Goal: Task Accomplishment & Management: Manage account settings

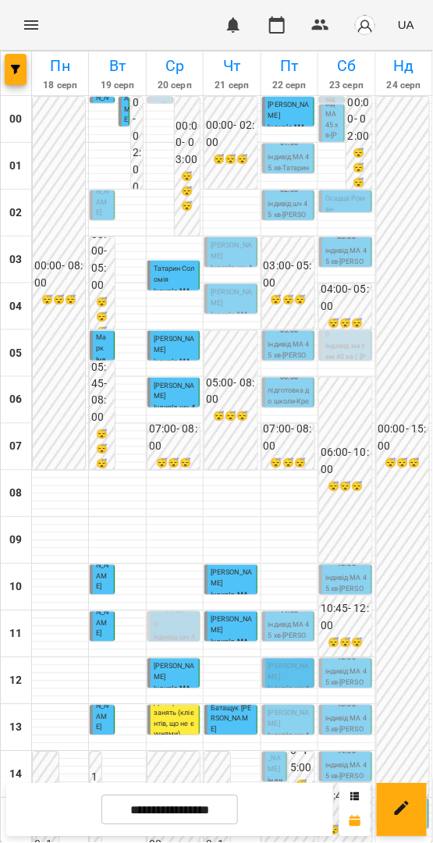
click at [290, 172] on p "індивід МА 45 хв - Татарин Соломія" at bounding box center [289, 168] width 42 height 32
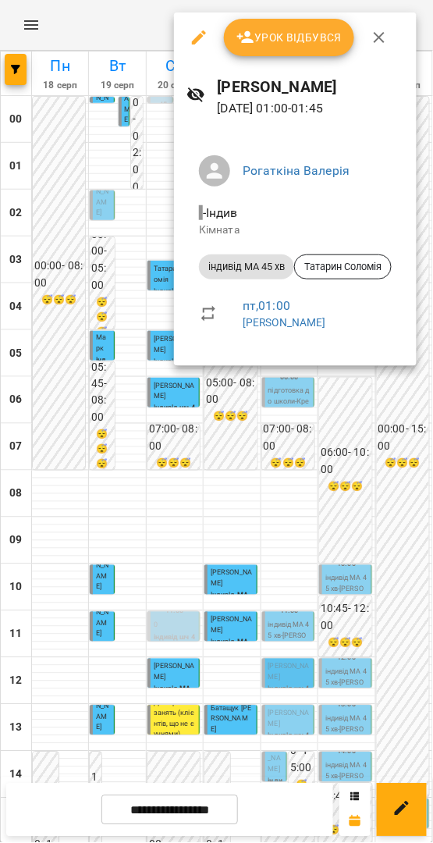
click at [303, 35] on span "Урок відбувся" at bounding box center [289, 37] width 106 height 19
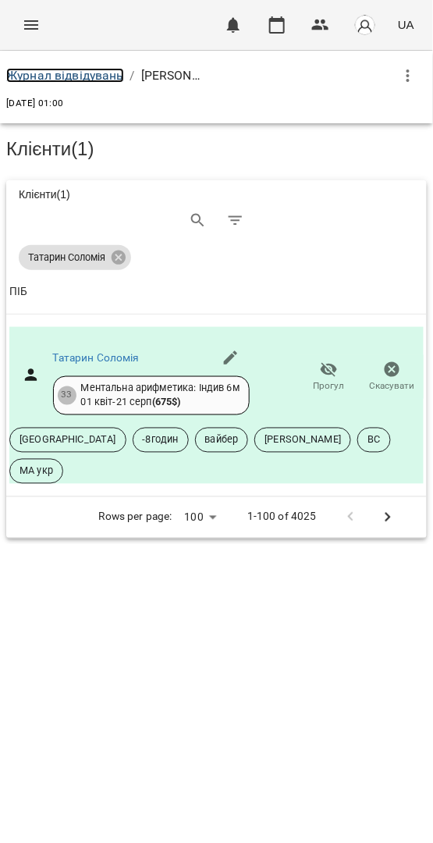
click at [112, 76] on link "Журнал відвідувань" at bounding box center [65, 75] width 118 height 15
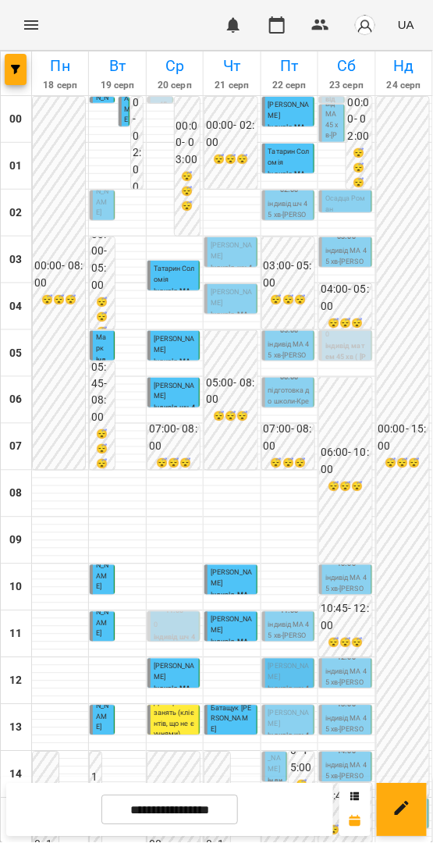
click at [274, 208] on p "індивід шч 45 хв - Тімур Захарчук" at bounding box center [289, 215] width 42 height 32
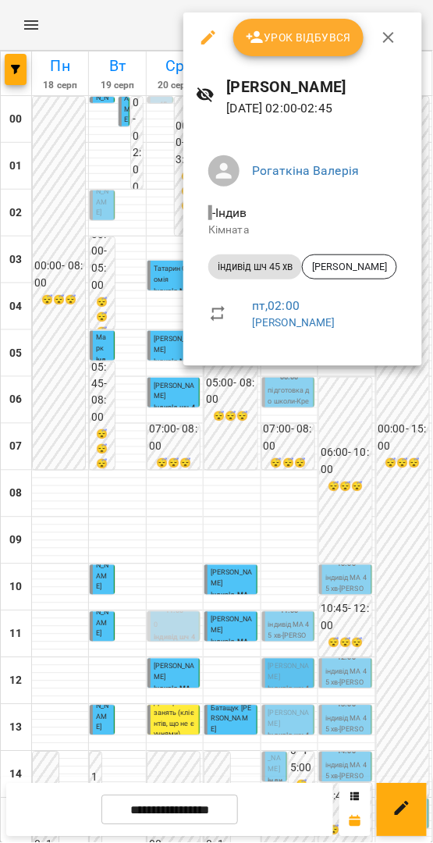
click at [311, 48] on button "Урок відбувся" at bounding box center [298, 37] width 131 height 37
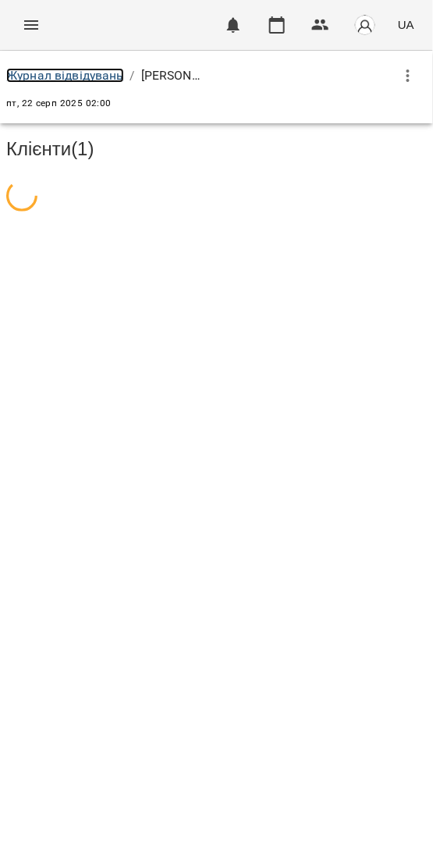
click at [92, 80] on link "Журнал відвідувань" at bounding box center [65, 75] width 118 height 15
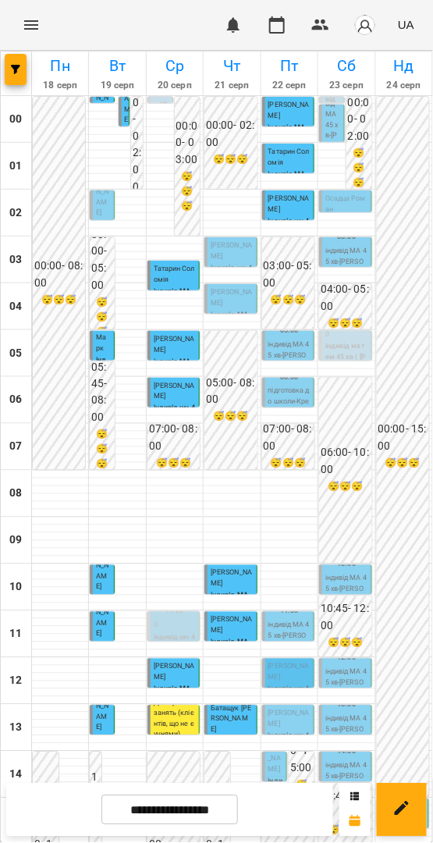
click at [283, 215] on div "Тімур Захарчук" at bounding box center [289, 205] width 42 height 23
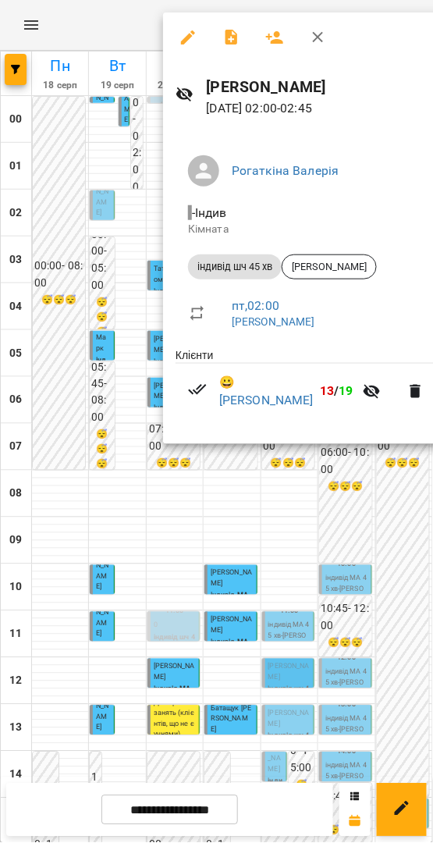
click at [366, 560] on div at bounding box center [216, 421] width 433 height 843
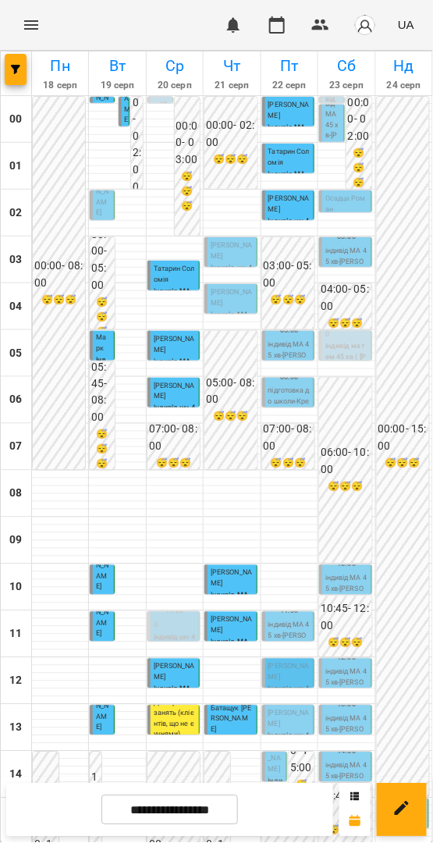
click at [282, 220] on div "02:00 Тімур Захарчук індивід шч 45 хв" at bounding box center [288, 205] width 54 height 31
click at [283, 211] on p "Тімур Захарчук" at bounding box center [289, 204] width 42 height 21
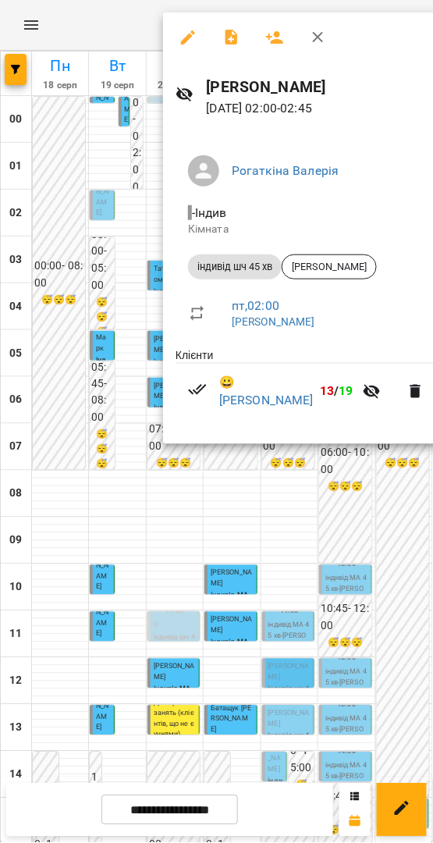
click at [325, 471] on div at bounding box center [216, 421] width 433 height 843
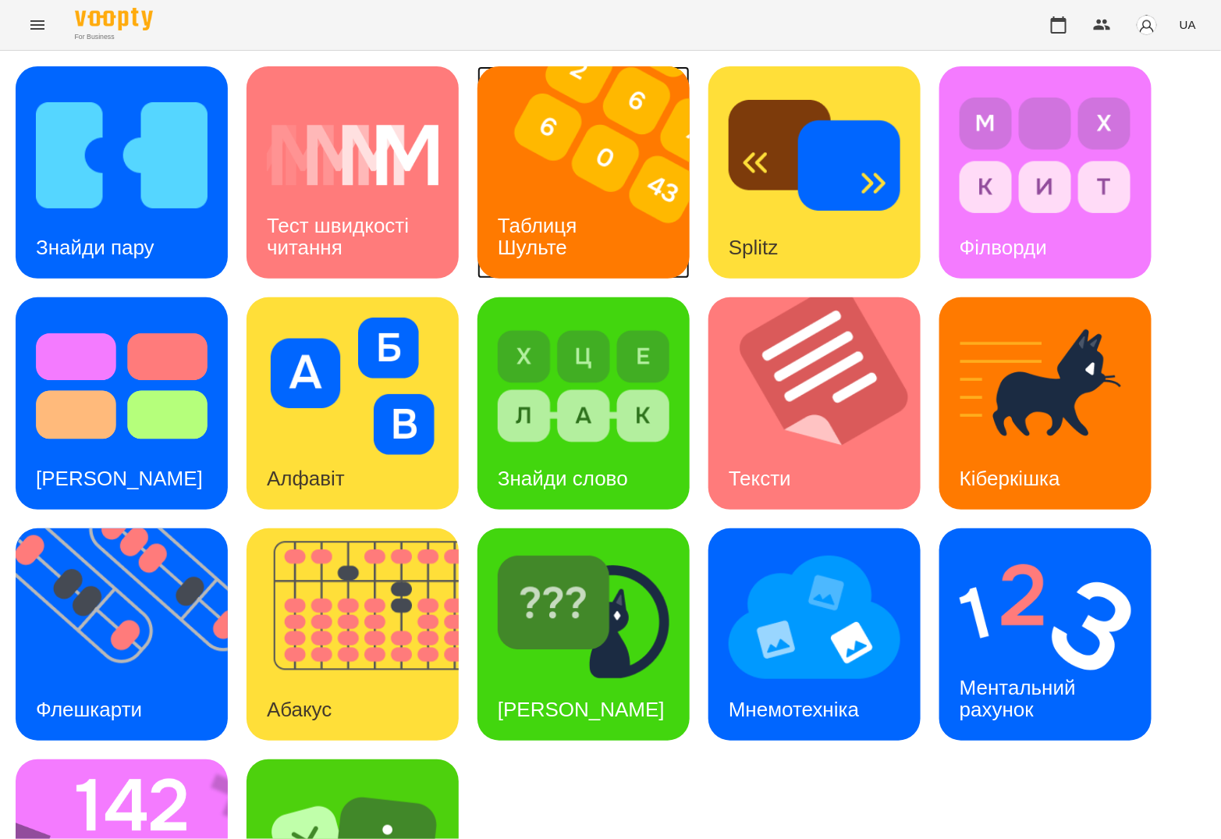
drag, startPoint x: 595, startPoint y: 251, endPoint x: 588, endPoint y: 48, distance: 202.3
click at [595, 251] on div "Таблиця Шульте" at bounding box center [541, 237] width 126 height 84
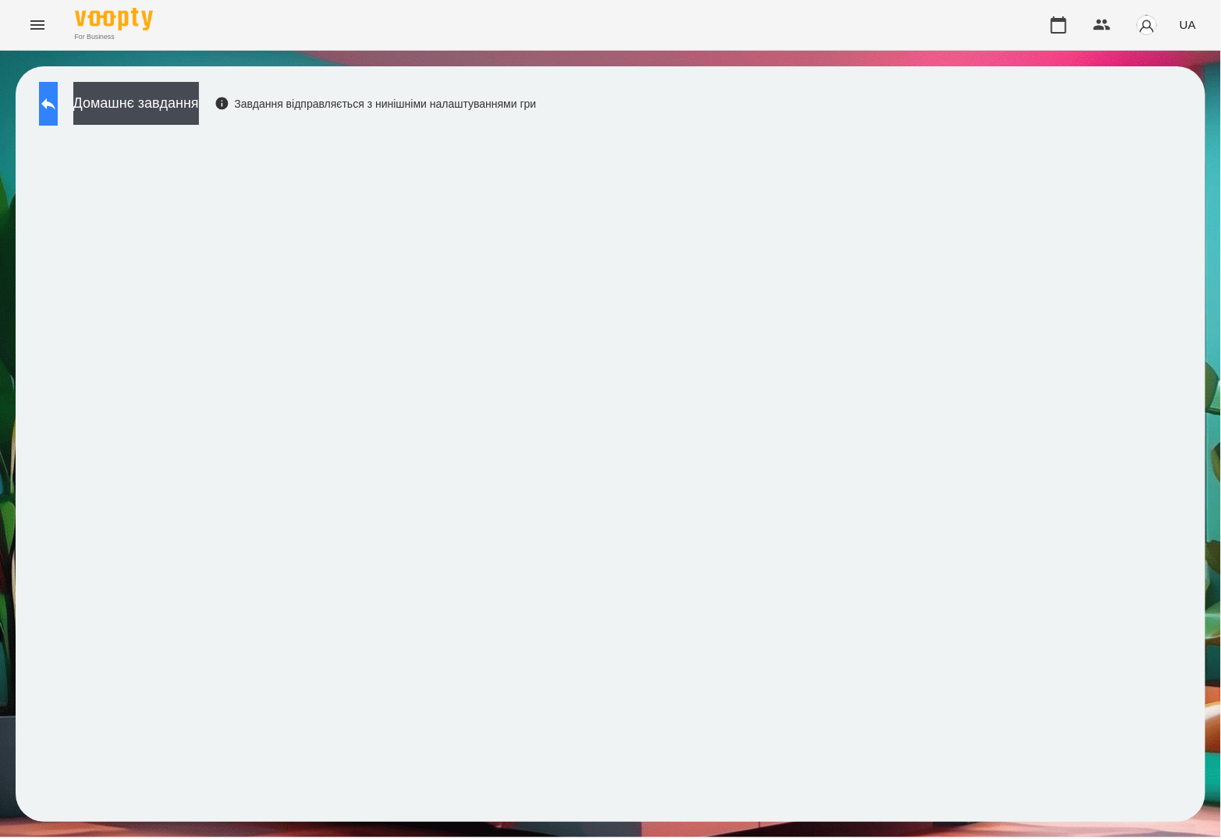
click at [58, 101] on icon at bounding box center [48, 103] width 19 height 19
